Goal: Task Accomplishment & Management: Complete application form

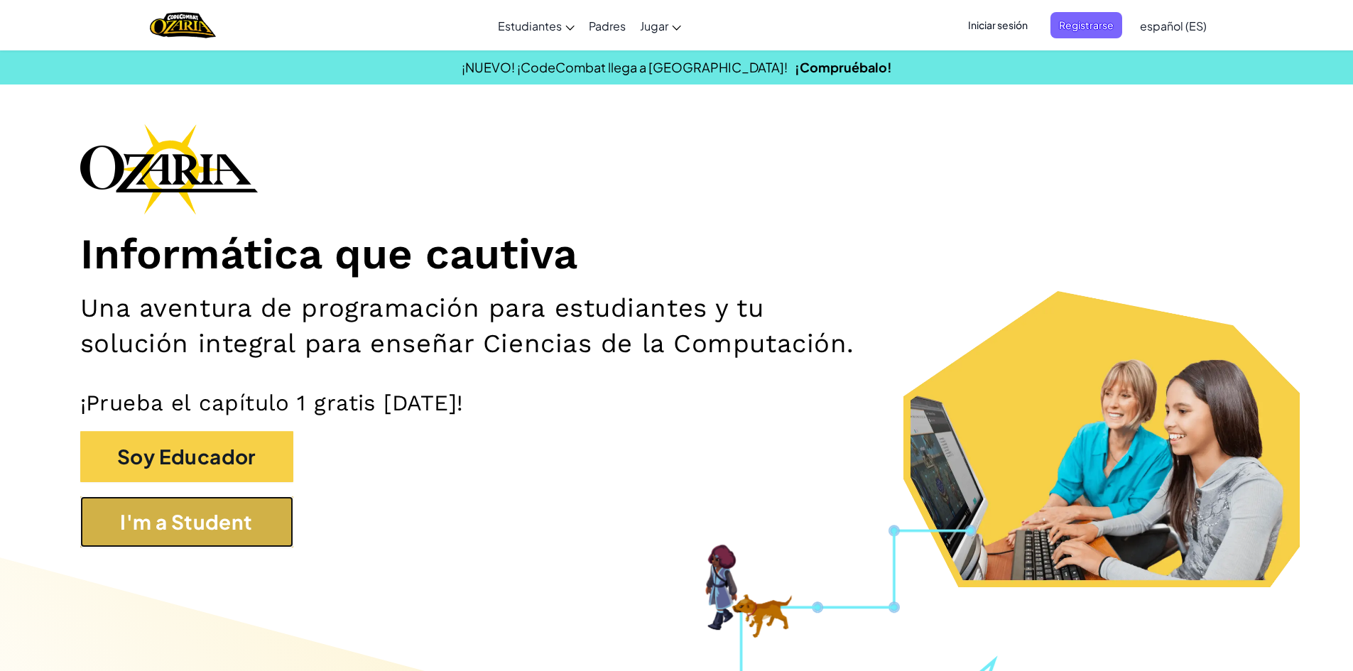
click at [222, 509] on button "I'm a Student" at bounding box center [186, 522] width 213 height 51
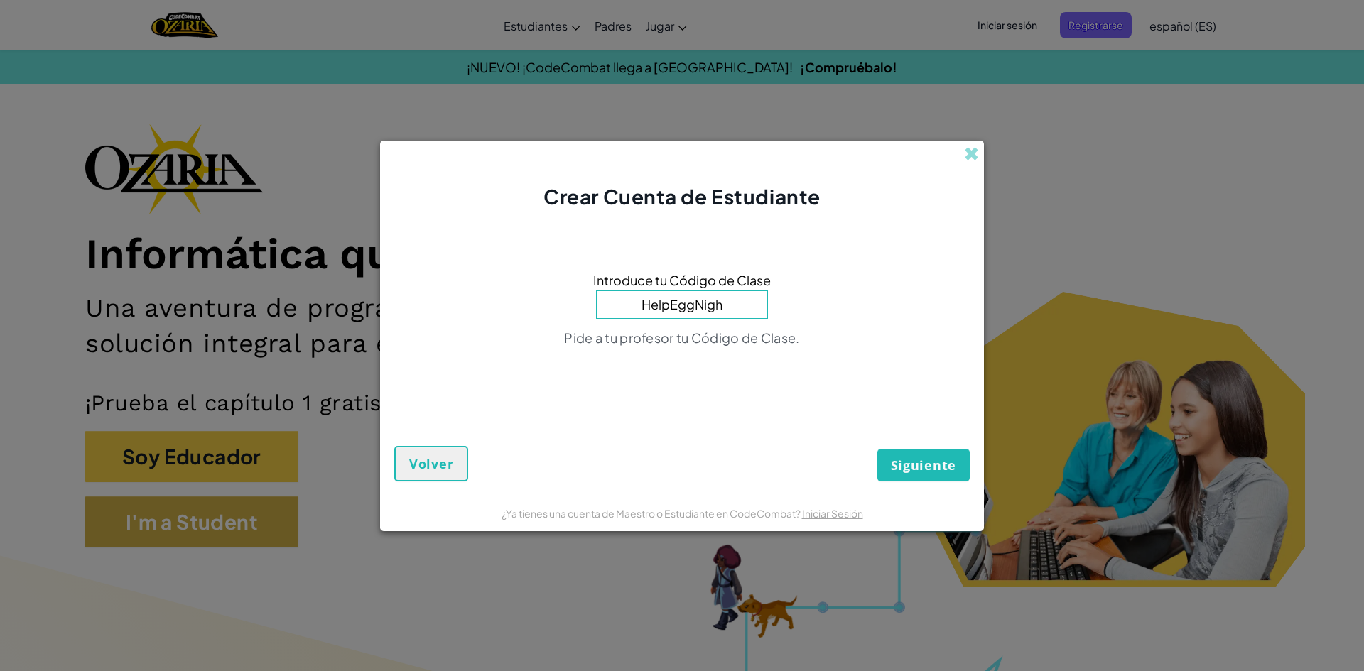
type input "HelpEggNight"
click button "Siguiente" at bounding box center [923, 465] width 92 height 33
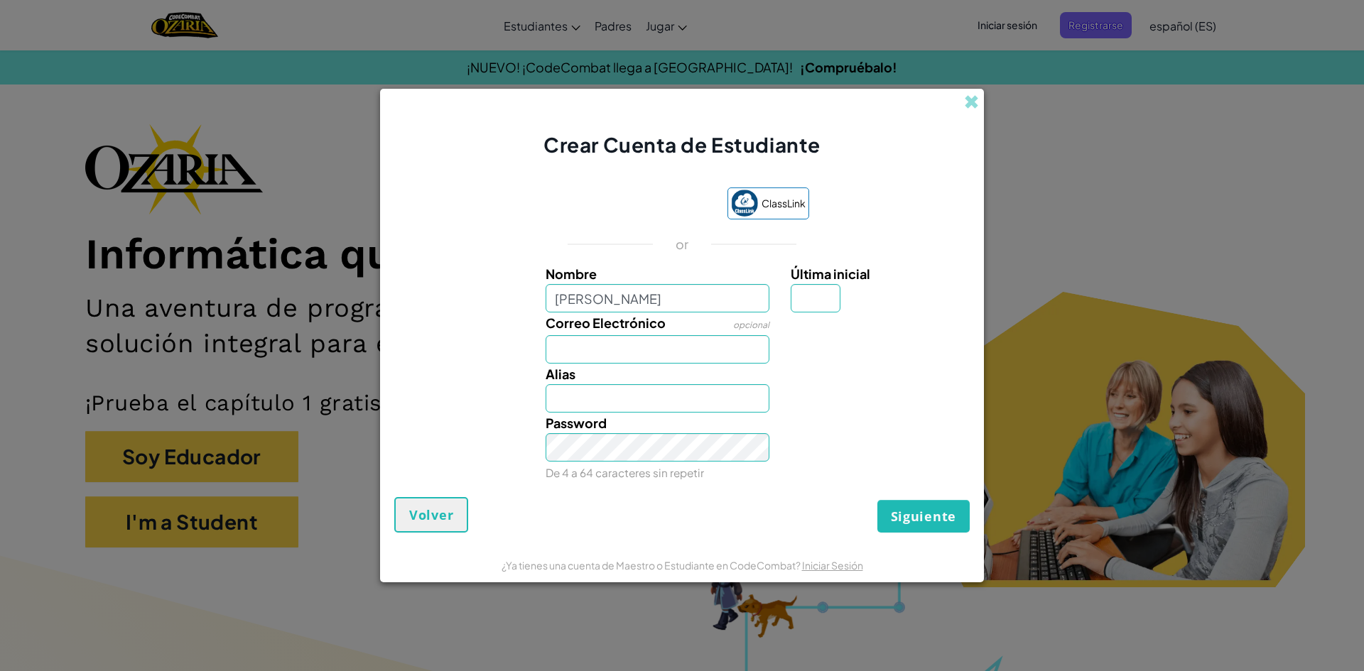
type input "[PERSON_NAME]"
click at [812, 302] on input "Última inicial" at bounding box center [816, 298] width 50 height 28
type input "F"
type input "[PERSON_NAME]"
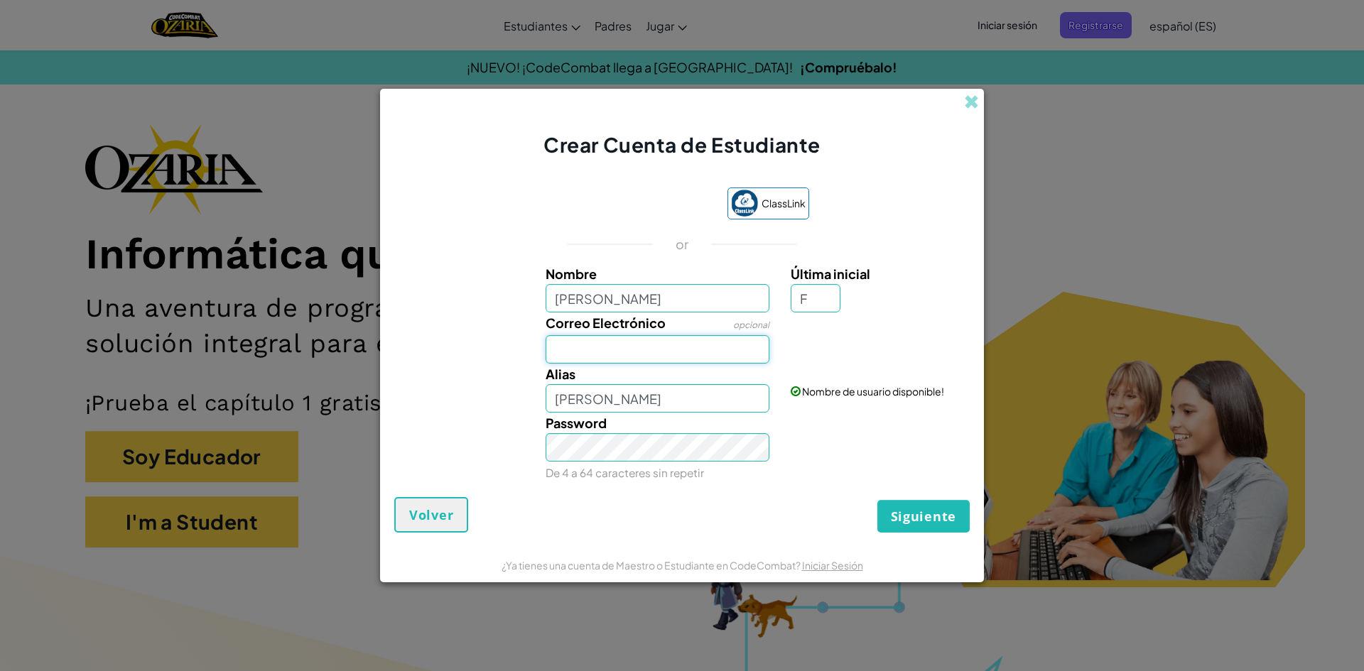
click at [688, 356] on input "Correo Electrónico" at bounding box center [658, 349] width 224 height 28
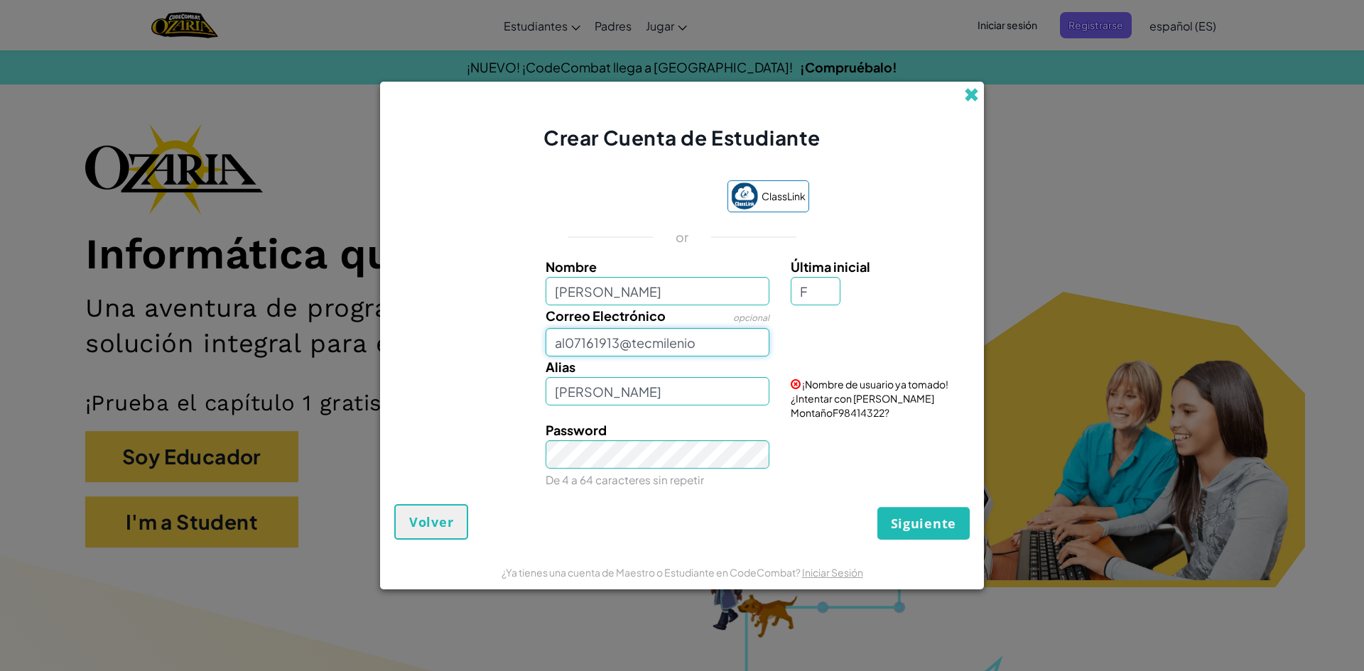
type input "al07161913@tecmilenio"
click at [971, 92] on span at bounding box center [971, 94] width 15 height 15
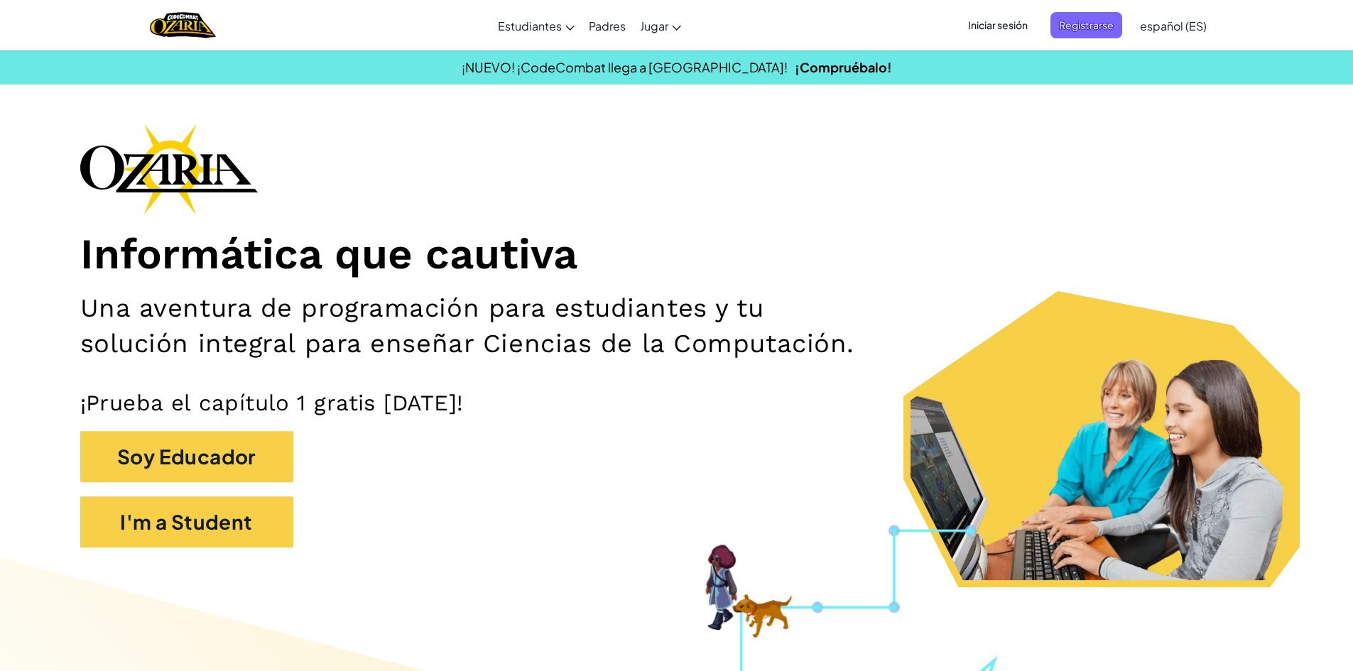
click at [1017, 23] on span "Iniciar sesión" at bounding box center [998, 25] width 77 height 26
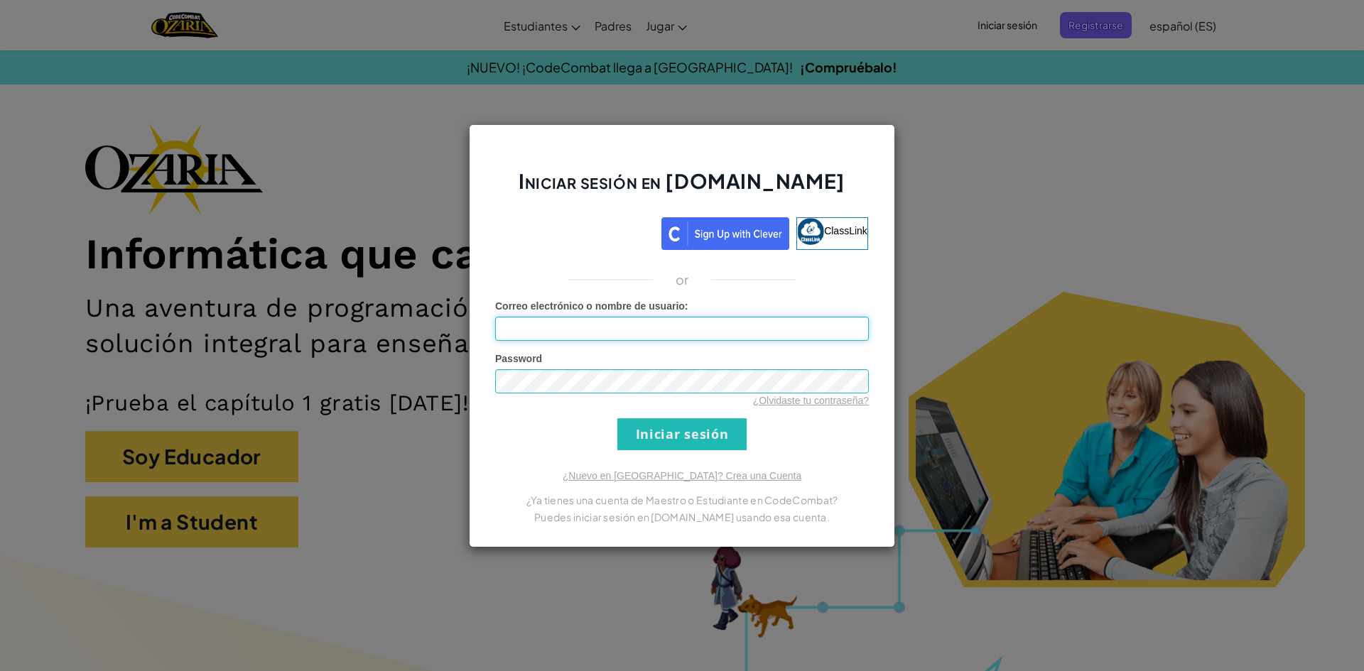
click at [693, 333] on input "Correo electrónico o nombre de usuario :" at bounding box center [682, 329] width 374 height 24
type input "[EMAIL_ADDRESS][DOMAIN_NAME]"
click at [690, 439] on input "Iniciar sesión" at bounding box center [681, 434] width 129 height 32
